Goal: Information Seeking & Learning: Learn about a topic

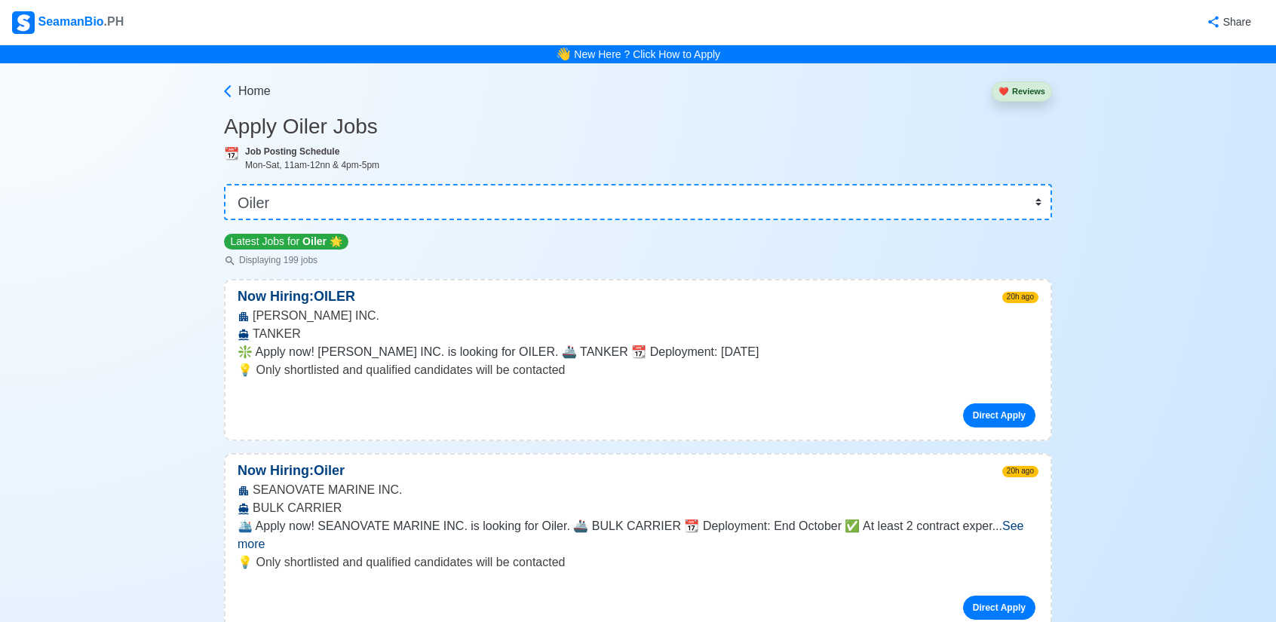
select select "Oiler"
click at [257, 90] on span "Home" at bounding box center [254, 91] width 32 height 18
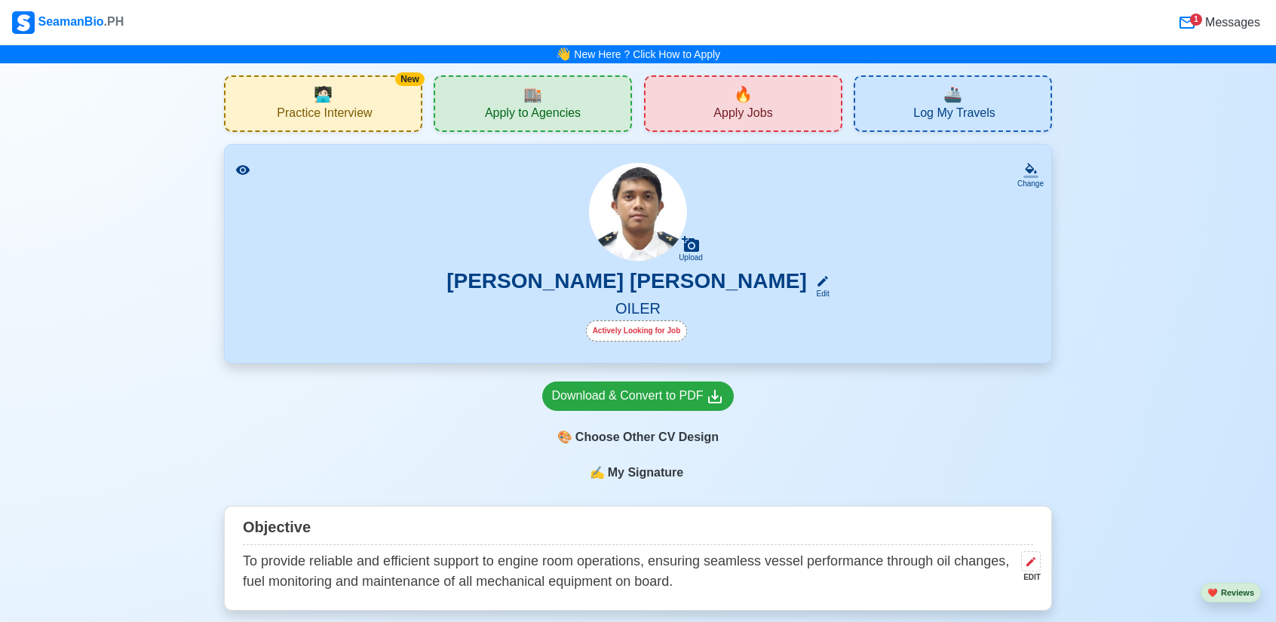
click at [745, 87] on span "🔥" at bounding box center [743, 94] width 19 height 23
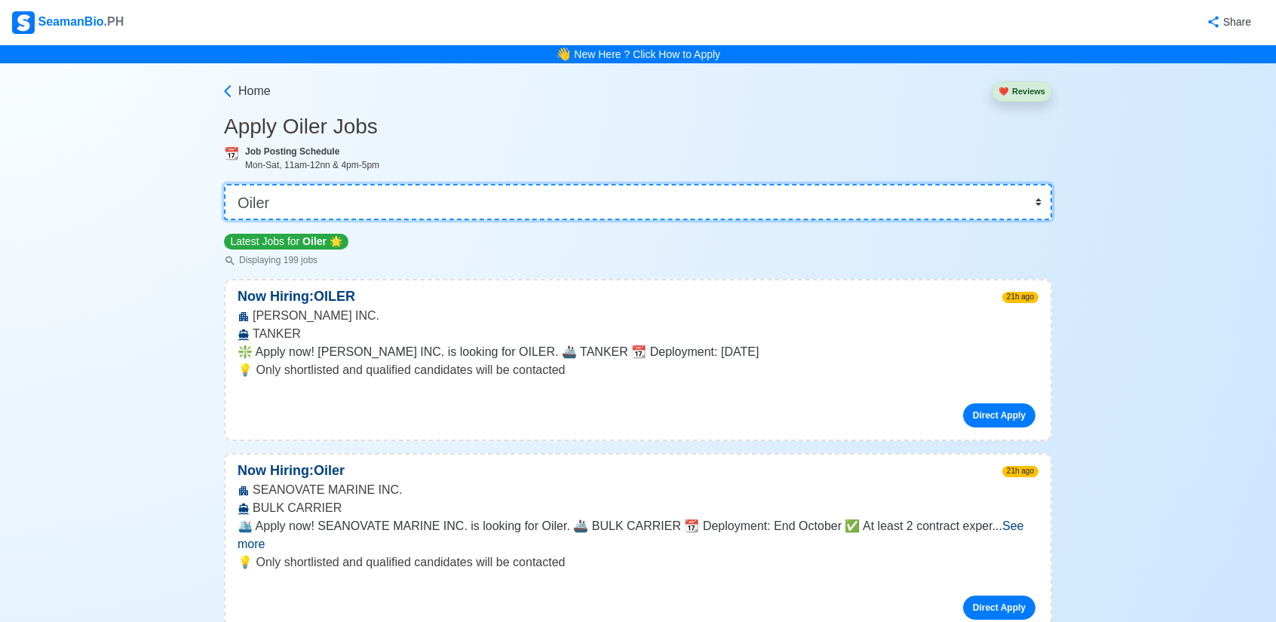
click at [787, 195] on select "👉 Select Rank or Position Master Chief Officer 2nd Officer 3rd Officer Junior O…" at bounding box center [638, 202] width 828 height 36
click at [225, 184] on select "👉 Select Rank or Position Master Chief Officer 2nd Officer 3rd Officer Junior O…" at bounding box center [638, 202] width 828 height 36
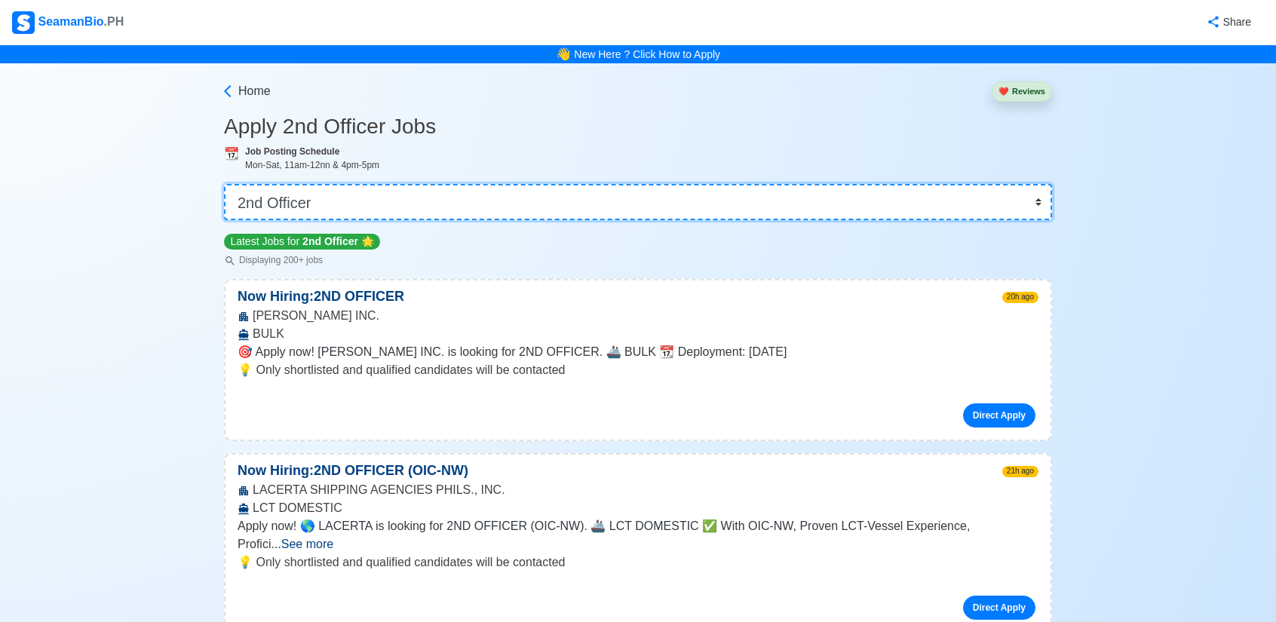
click at [816, 210] on select "👉 Select Rank or Position Master Chief Officer 2nd Officer 3rd Officer Junior O…" at bounding box center [638, 202] width 828 height 36
select select "Oiler"
click at [225, 184] on select "👉 Select Rank or Position Master Chief Officer 2nd Officer 3rd Officer Junior O…" at bounding box center [638, 202] width 828 height 36
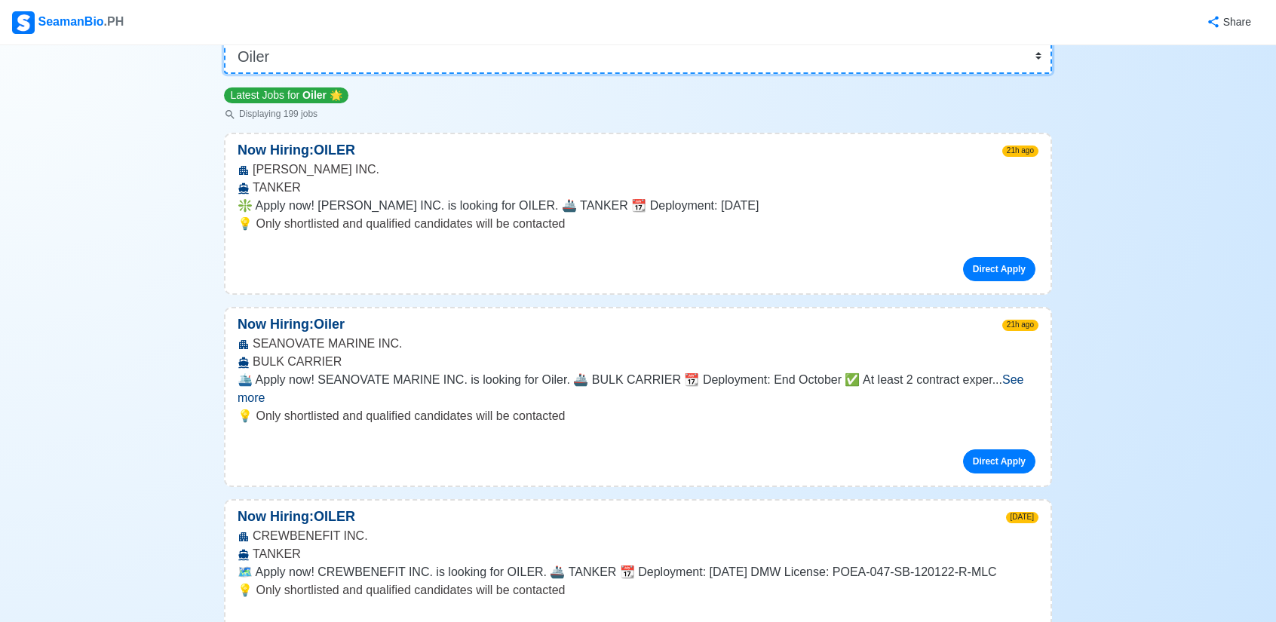
scroll to position [151, 0]
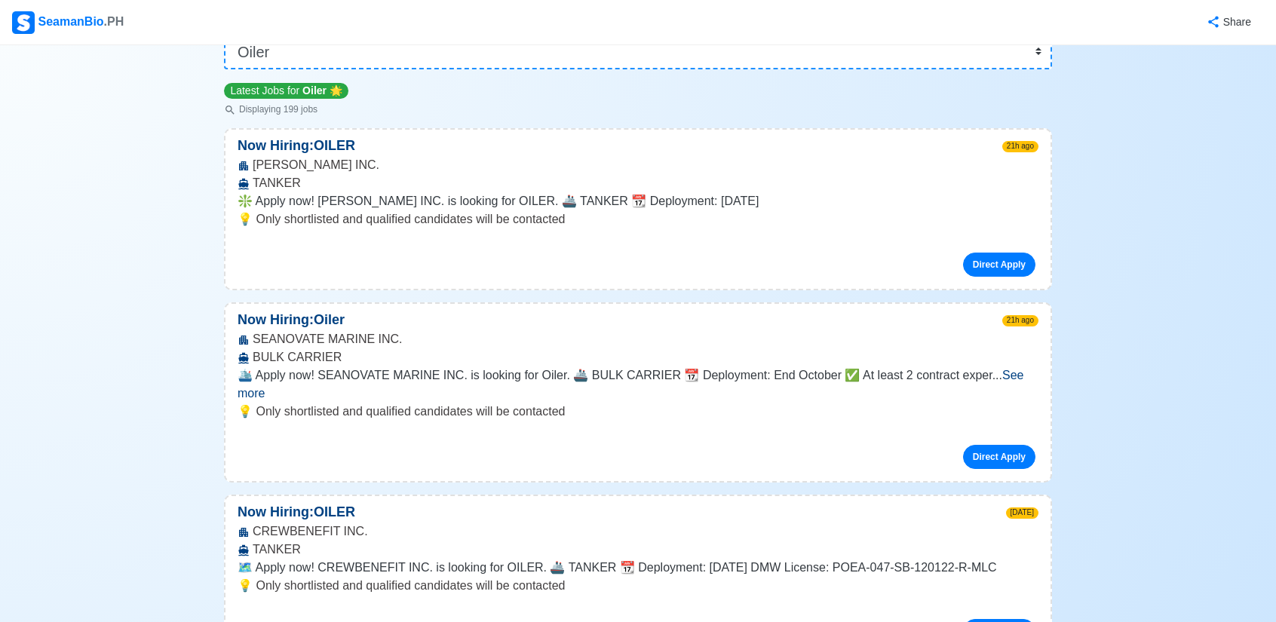
click at [1012, 375] on span "See more" at bounding box center [630, 384] width 786 height 31
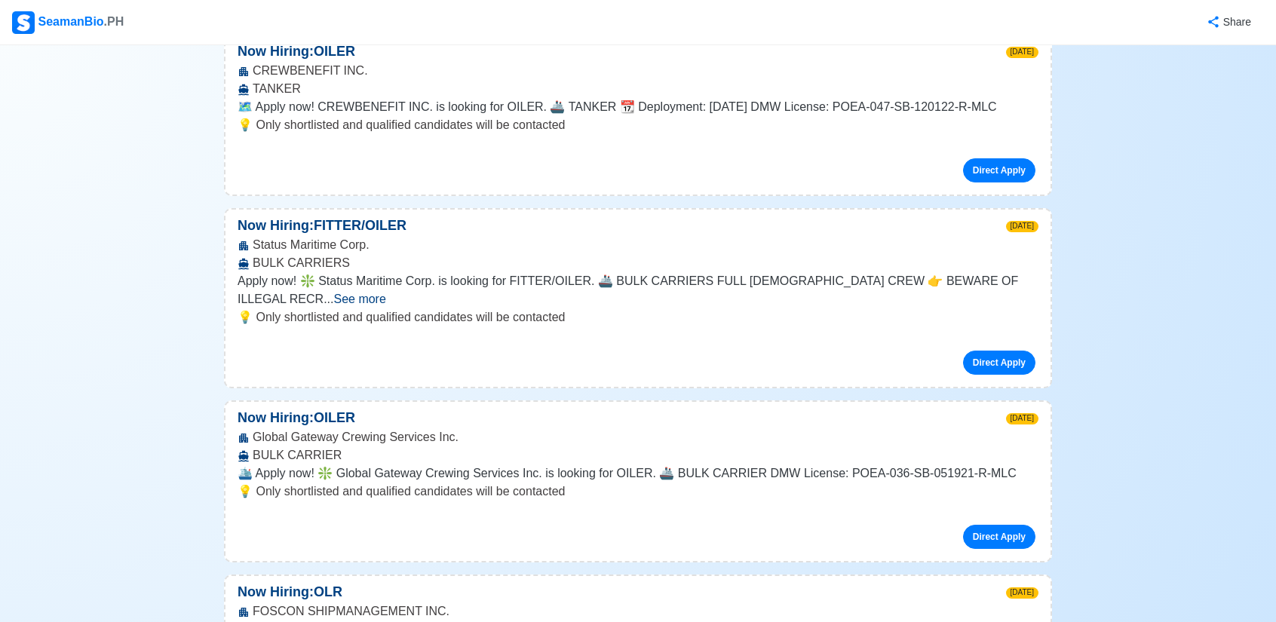
scroll to position [905, 0]
